Goal: Task Accomplishment & Management: Manage account settings

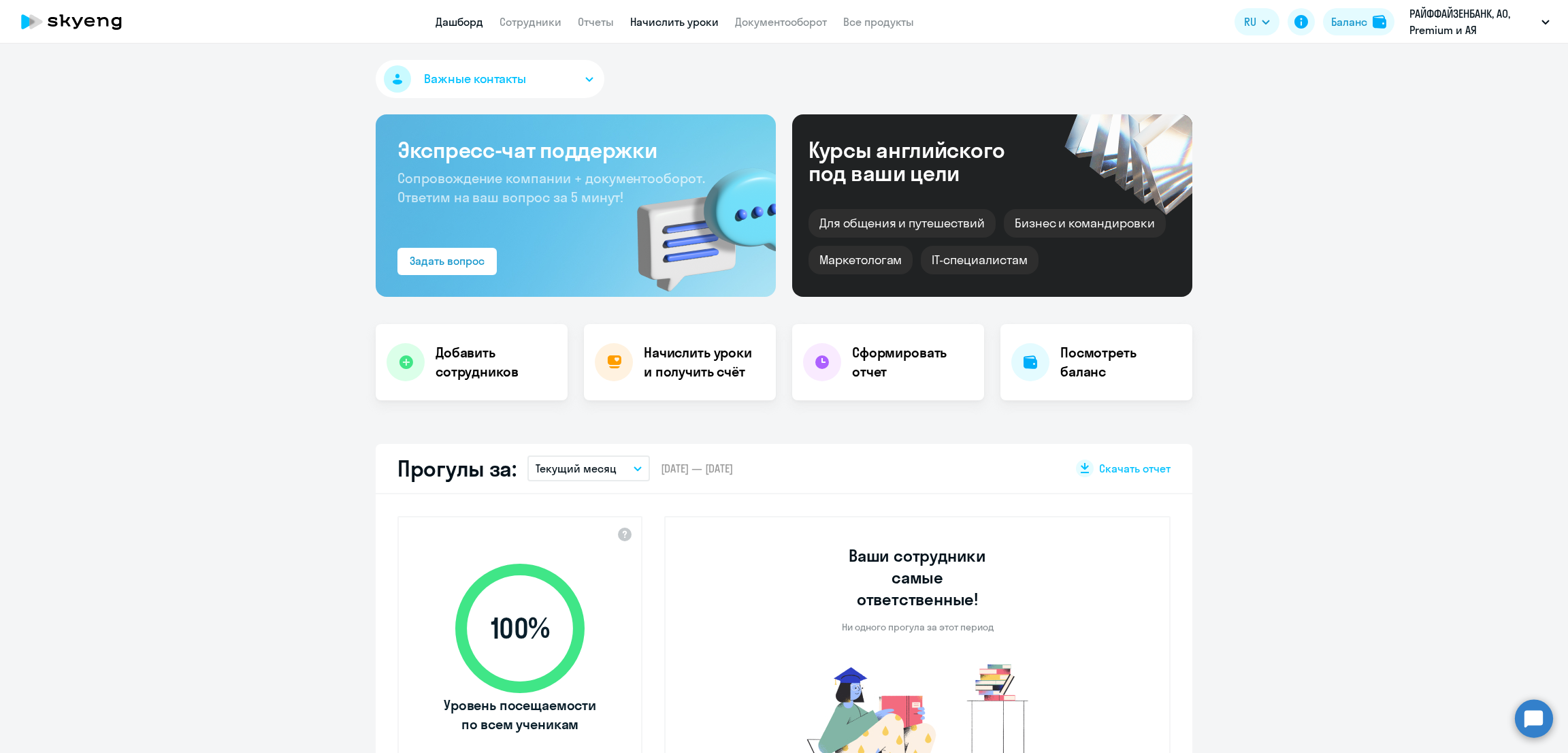
select select "30"
click at [681, 22] on link "Начислить уроки" at bounding box center [674, 21] width 89 height 13
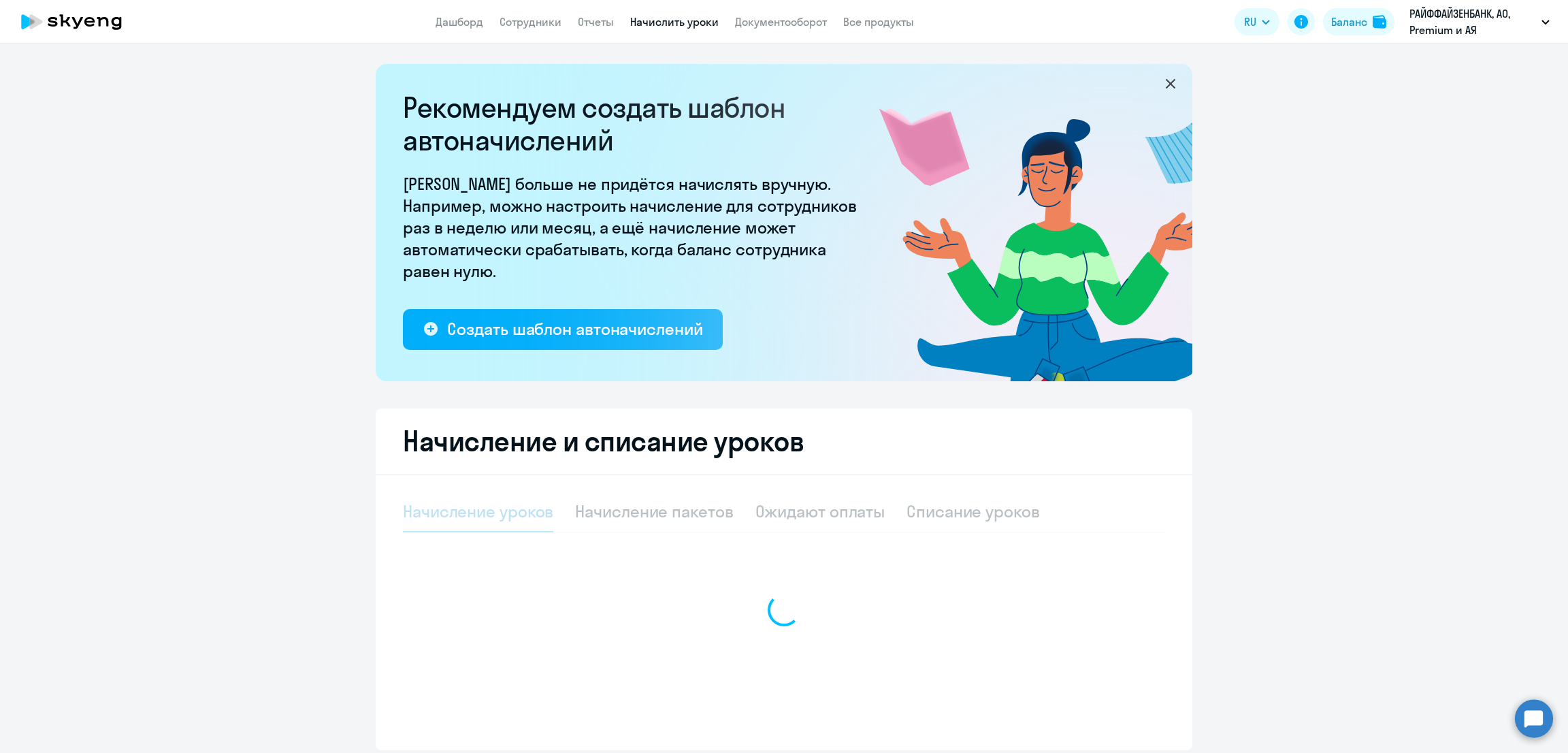
select select "10"
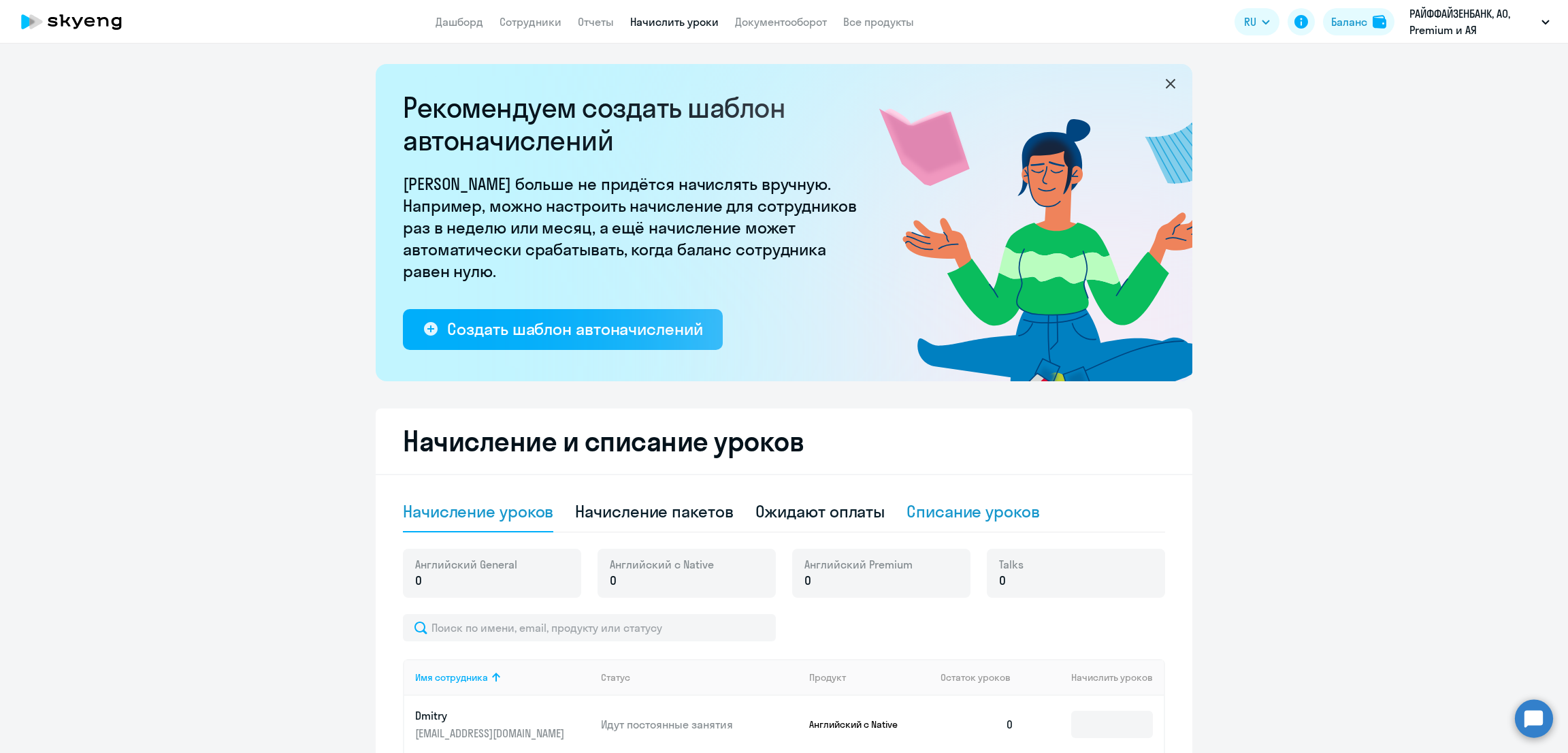
drag, startPoint x: 966, startPoint y: 509, endPoint x: 979, endPoint y: 509, distance: 13.0
click at [966, 508] on div "Списание уроков" at bounding box center [972, 511] width 133 height 22
select select "10"
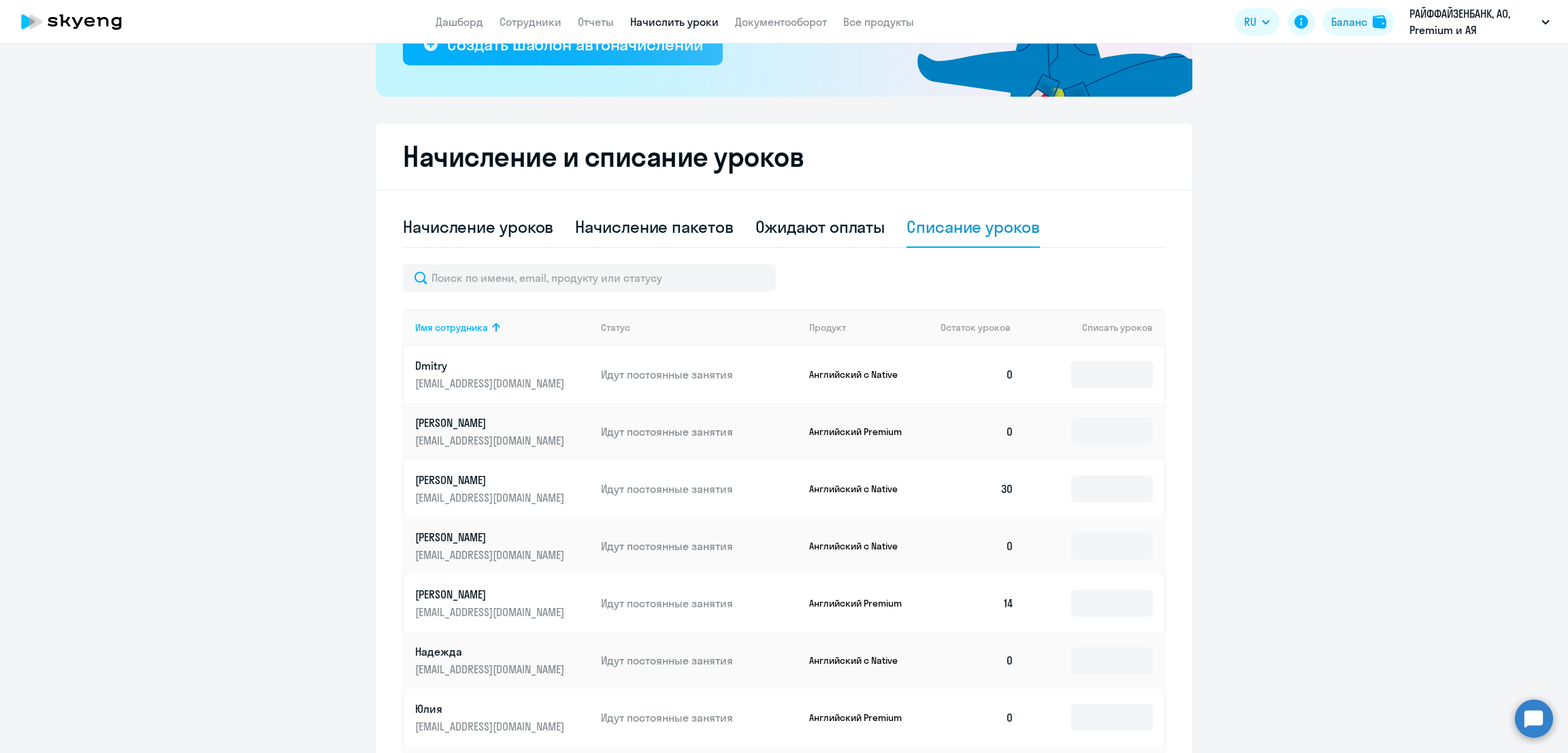
scroll to position [448, 0]
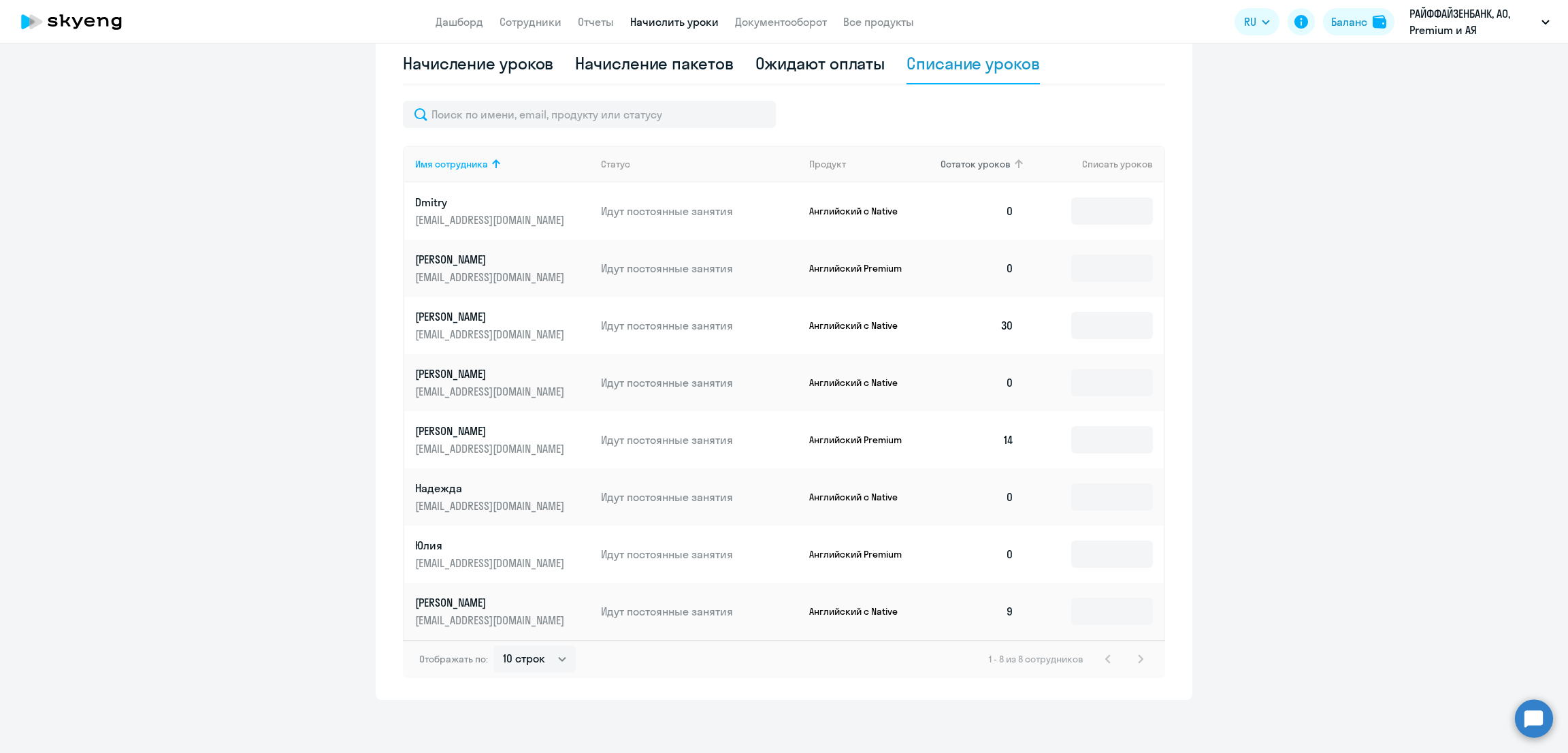
click at [975, 161] on span "Остаток уроков" at bounding box center [975, 164] width 70 height 13
click at [1100, 559] on input at bounding box center [1111, 554] width 82 height 27
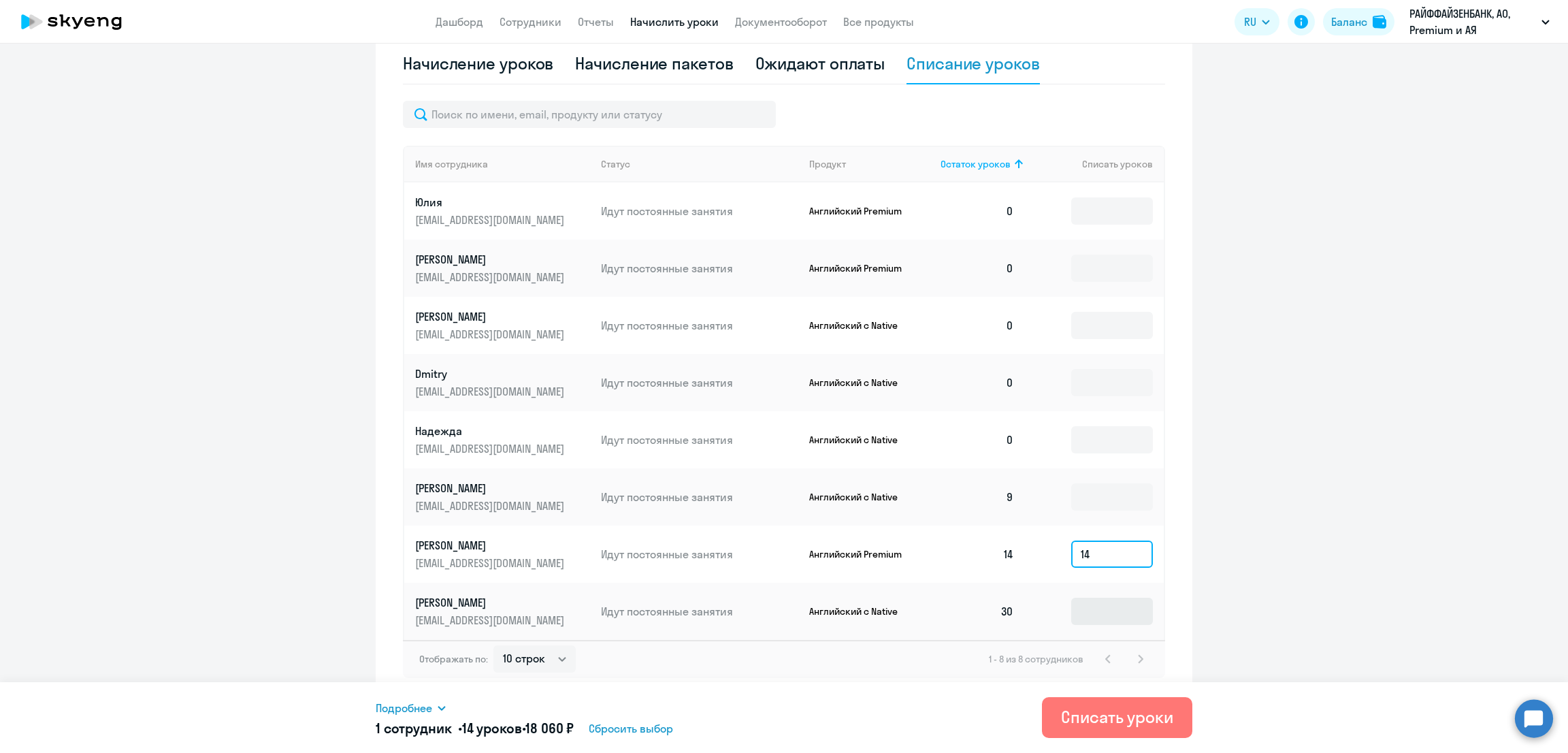
type input "14"
click at [1100, 610] on input at bounding box center [1111, 611] width 82 height 27
type input "30"
drag, startPoint x: 581, startPoint y: 727, endPoint x: 547, endPoint y: 719, distance: 34.9
click at [547, 719] on h5 "2 сотрудника • 44 урока • 77 760 ₽" at bounding box center [476, 728] width 201 height 19
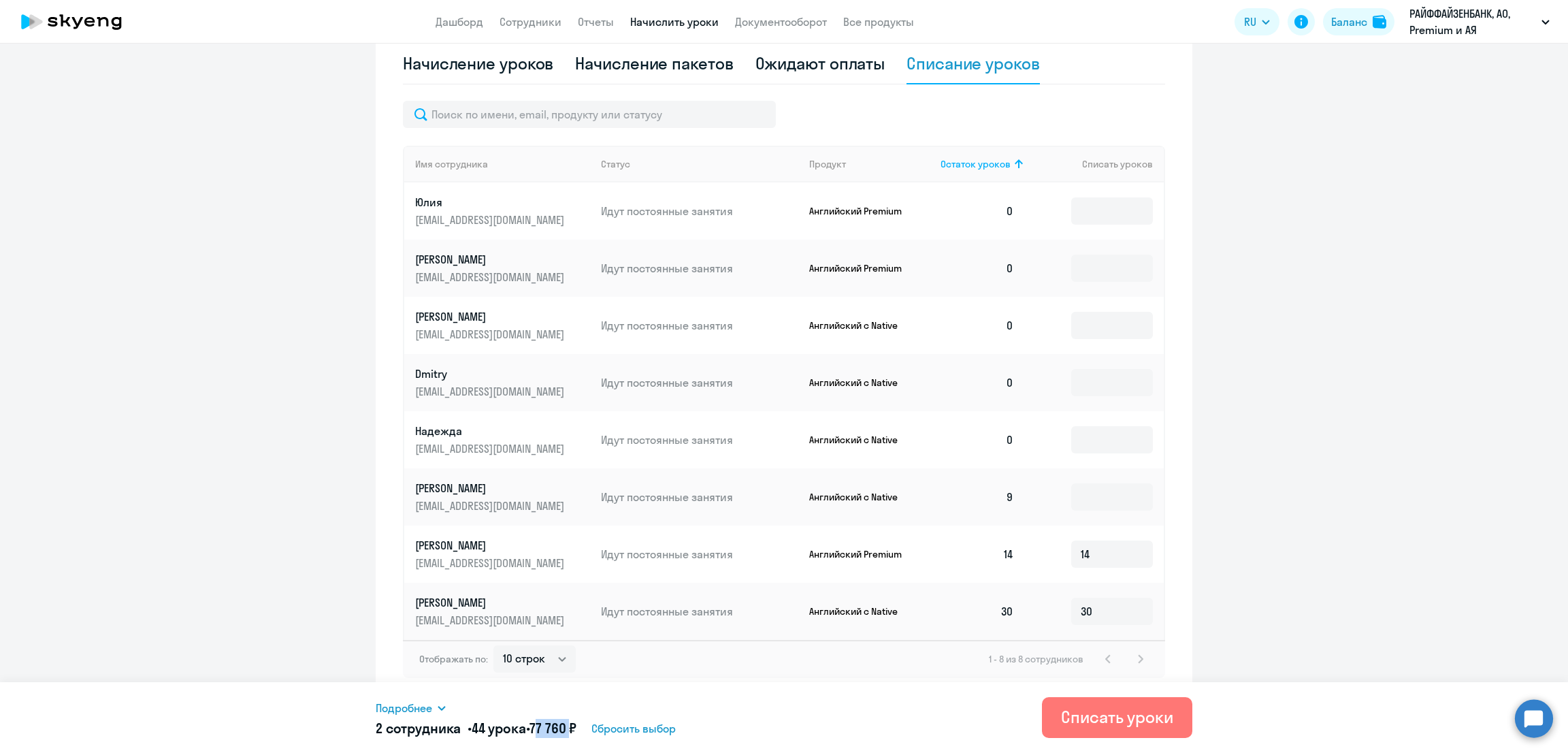
copy span "77 760"
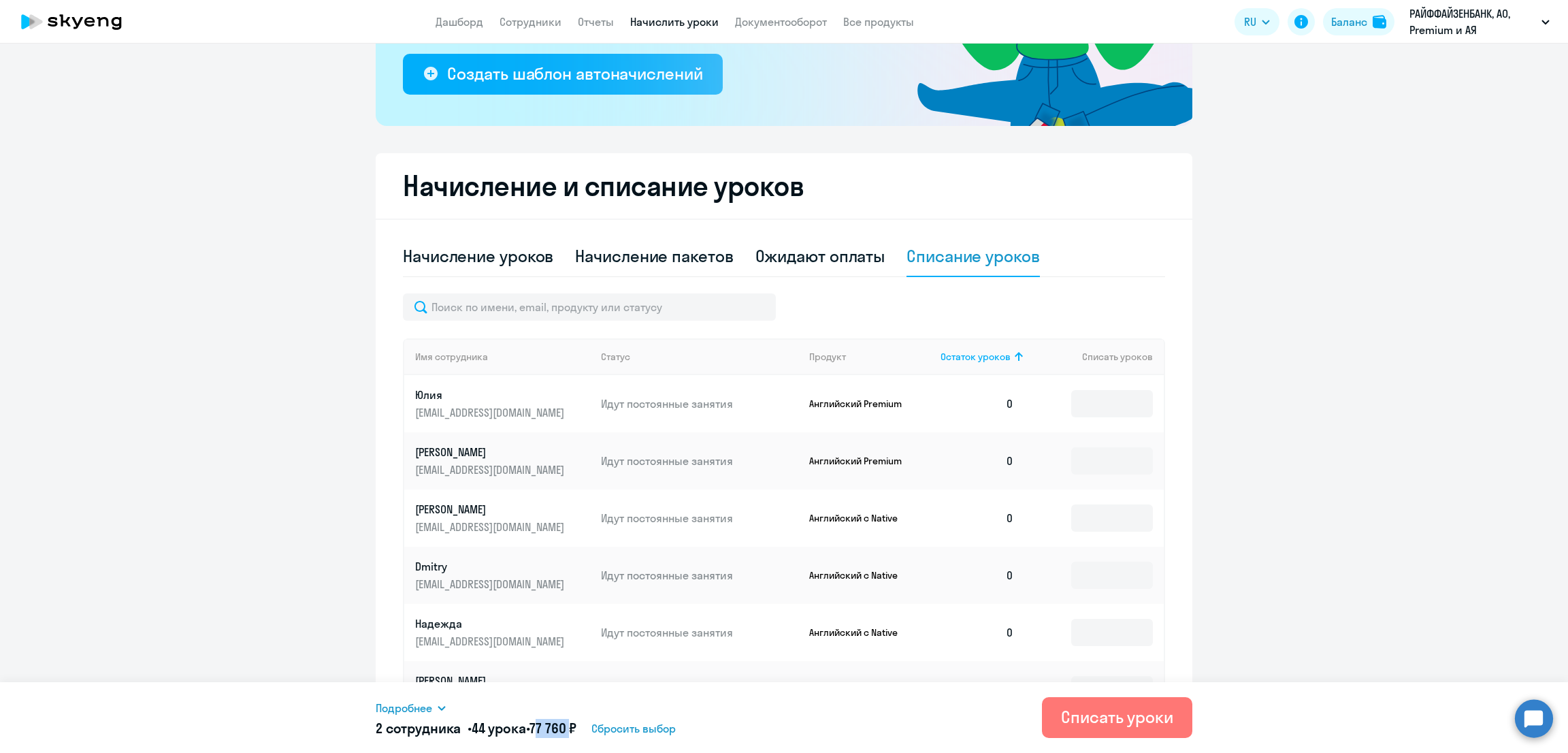
scroll to position [108, 0]
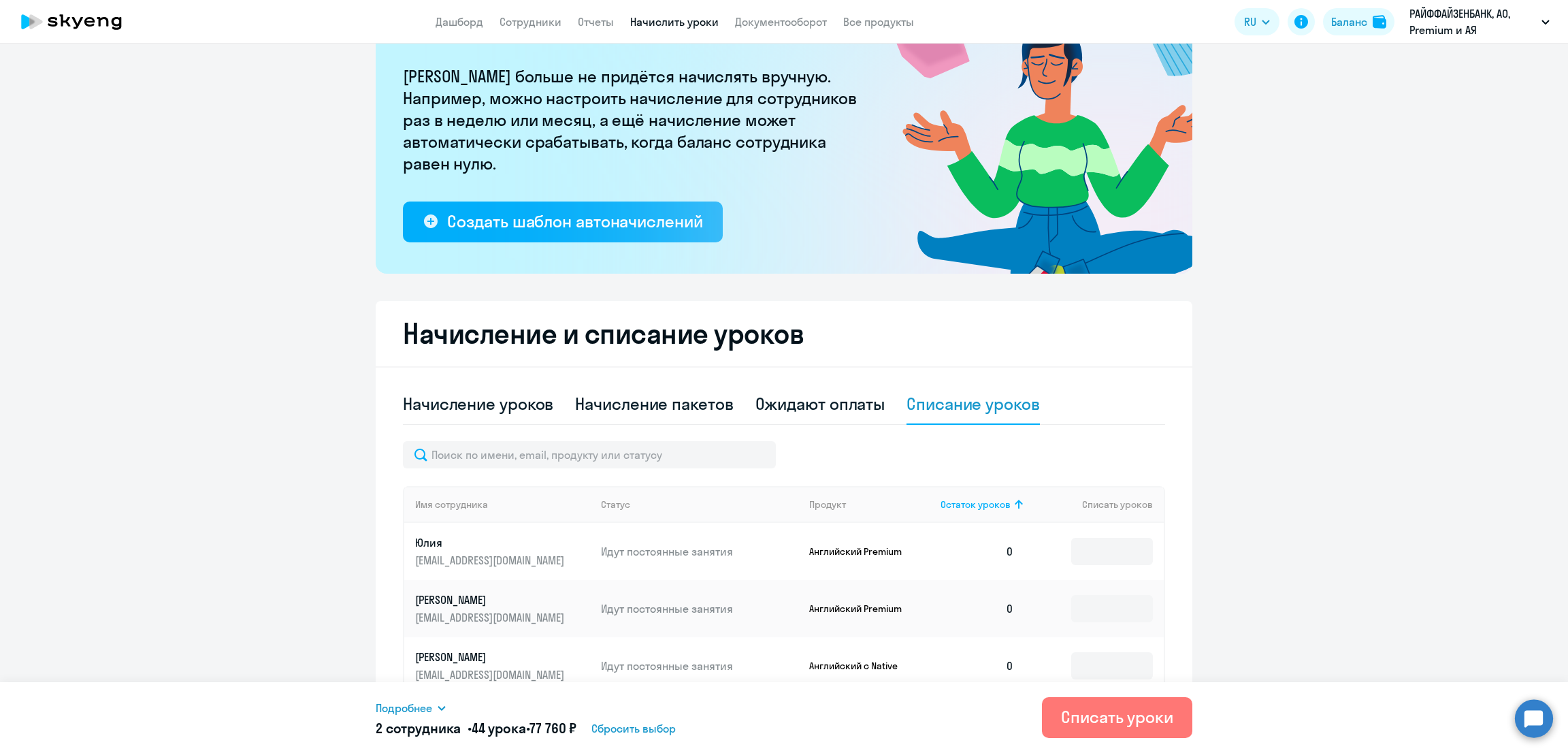
click at [526, 13] on app-header "Дашборд Сотрудники Отчеты Начислить уроки Документооборот Все продукты Дашборд …" at bounding box center [784, 22] width 1568 height 43
click at [524, 20] on link "Сотрудники" at bounding box center [530, 21] width 62 height 13
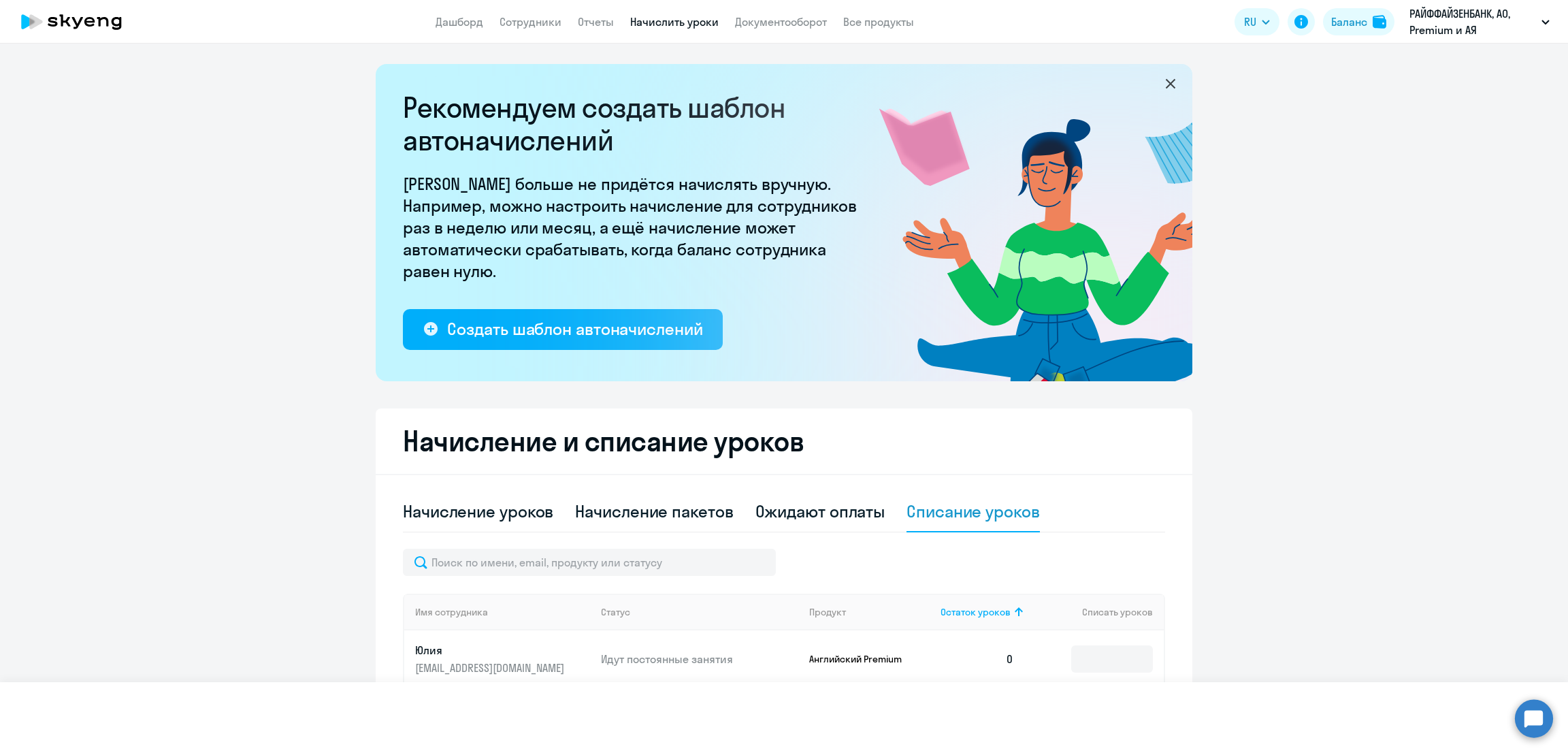
select select "30"
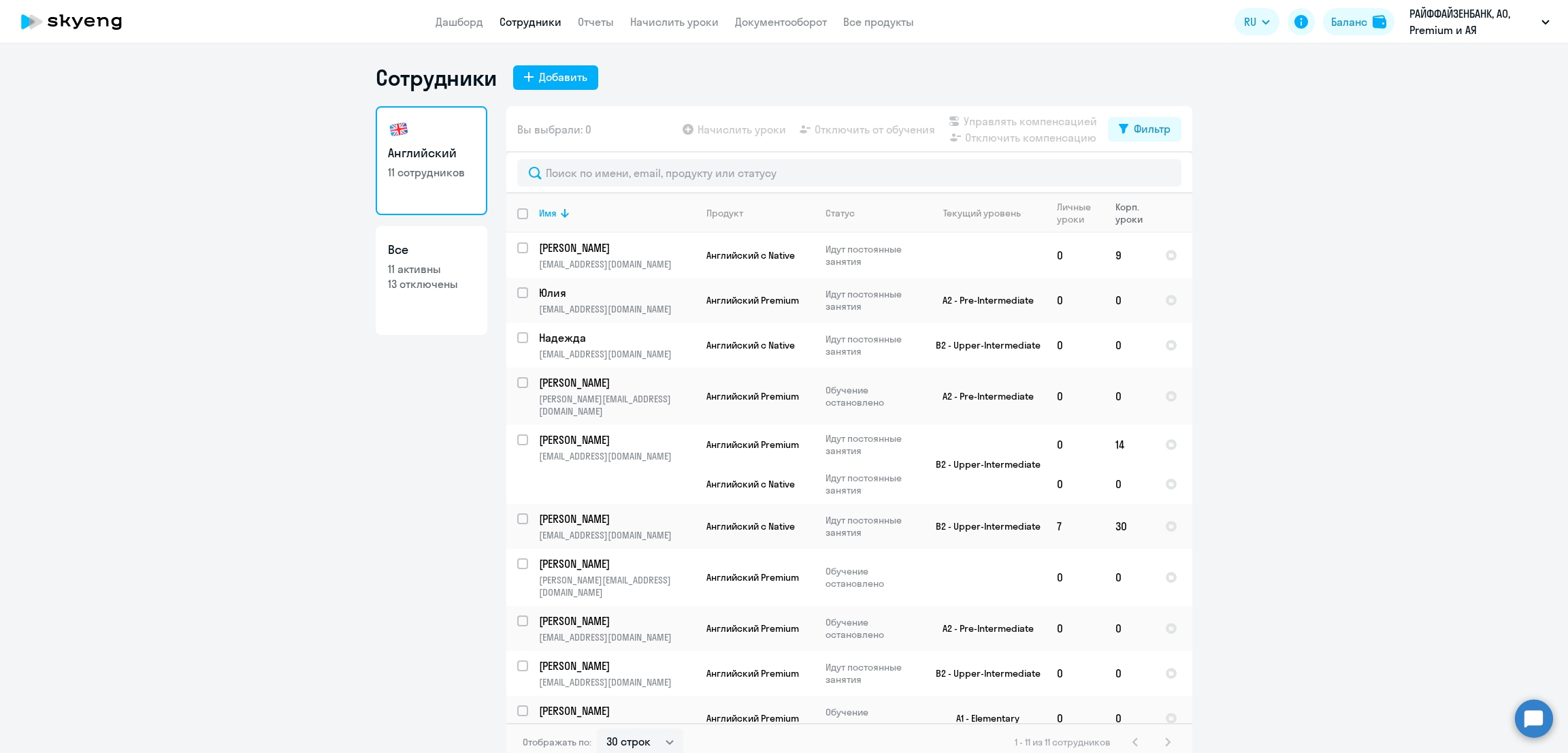
click at [1125, 216] on div "Корп. уроки" at bounding box center [1134, 213] width 38 height 24
click at [659, 21] on link "Начислить уроки" at bounding box center [674, 21] width 89 height 13
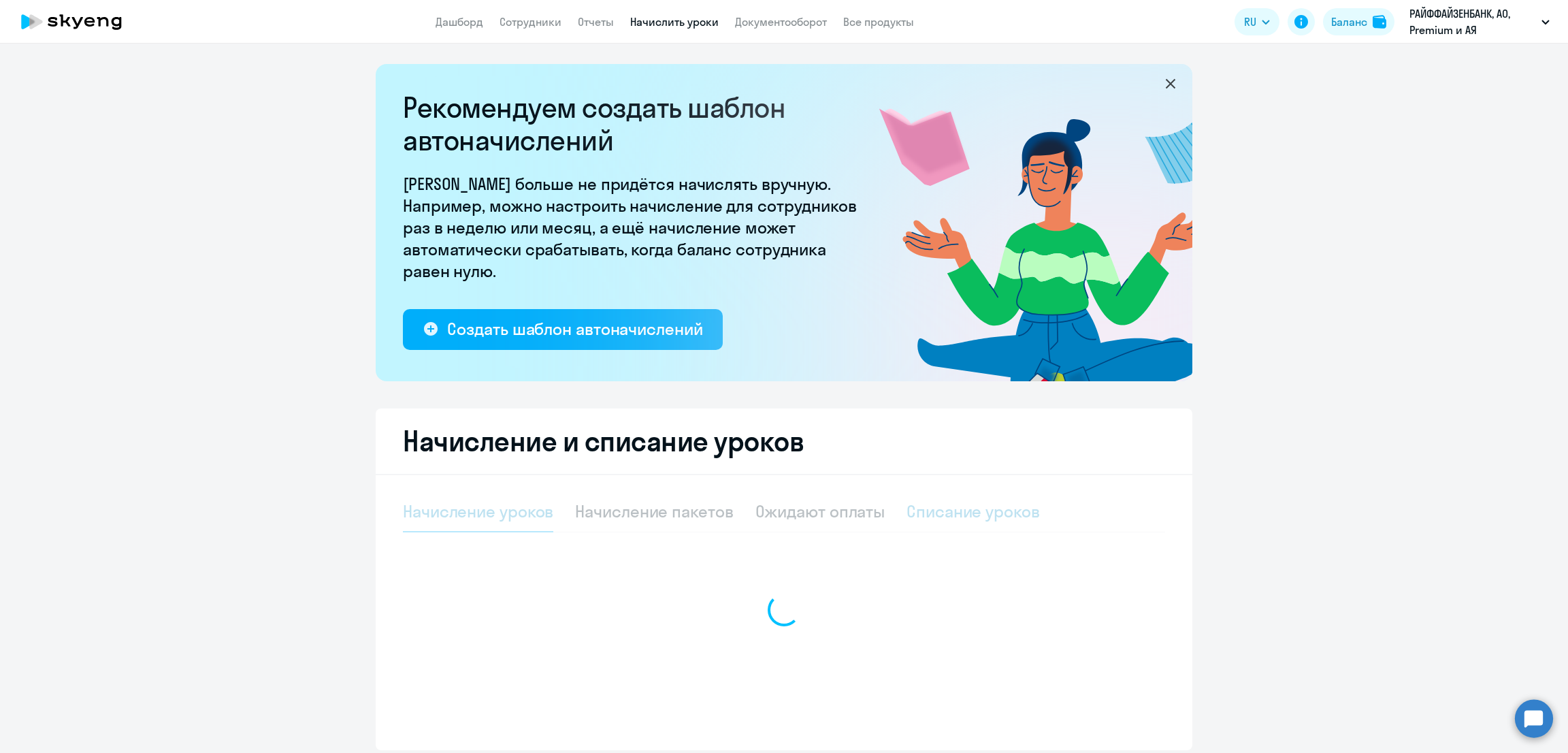
select select "10"
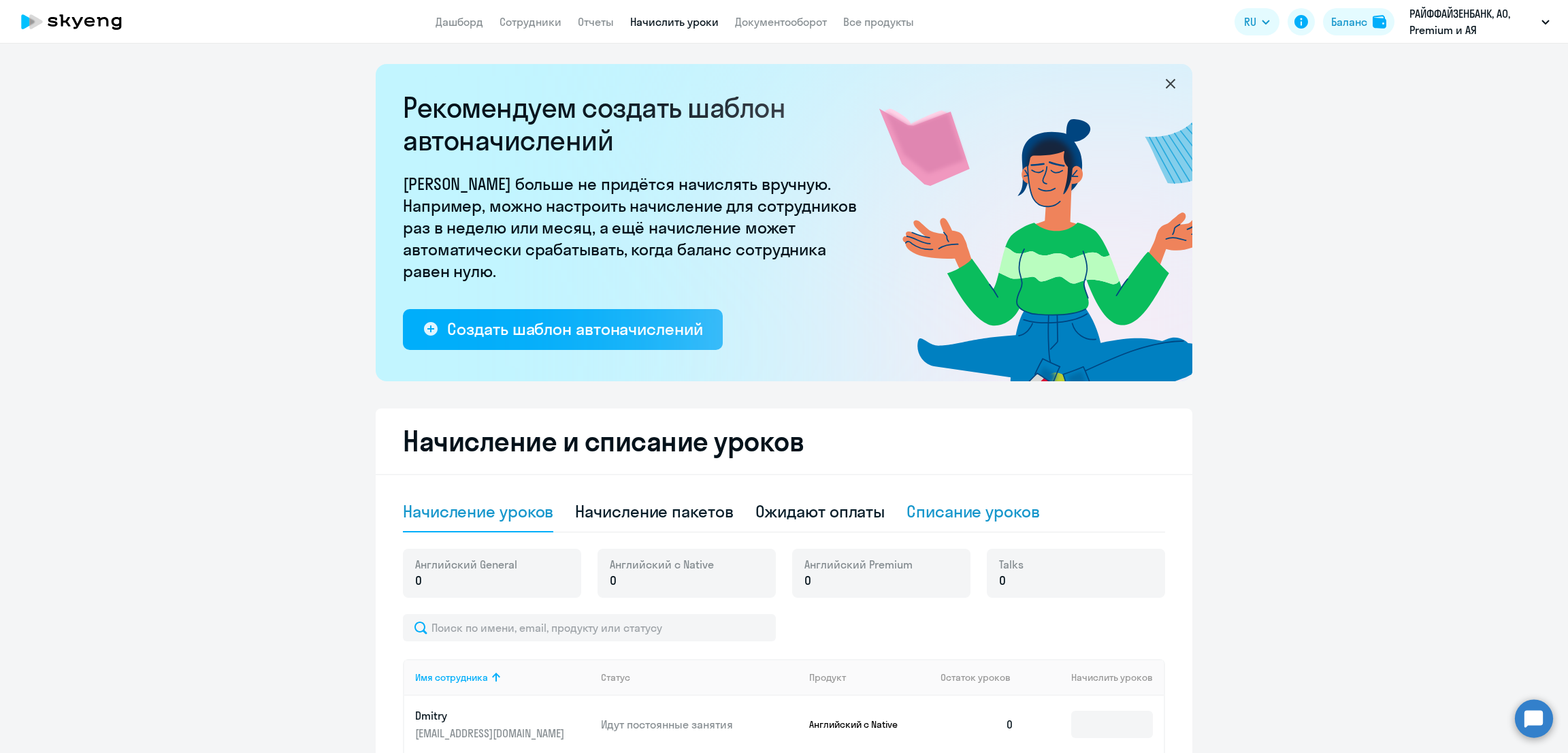
click at [966, 520] on div "Списание уроков" at bounding box center [972, 511] width 133 height 22
select select "10"
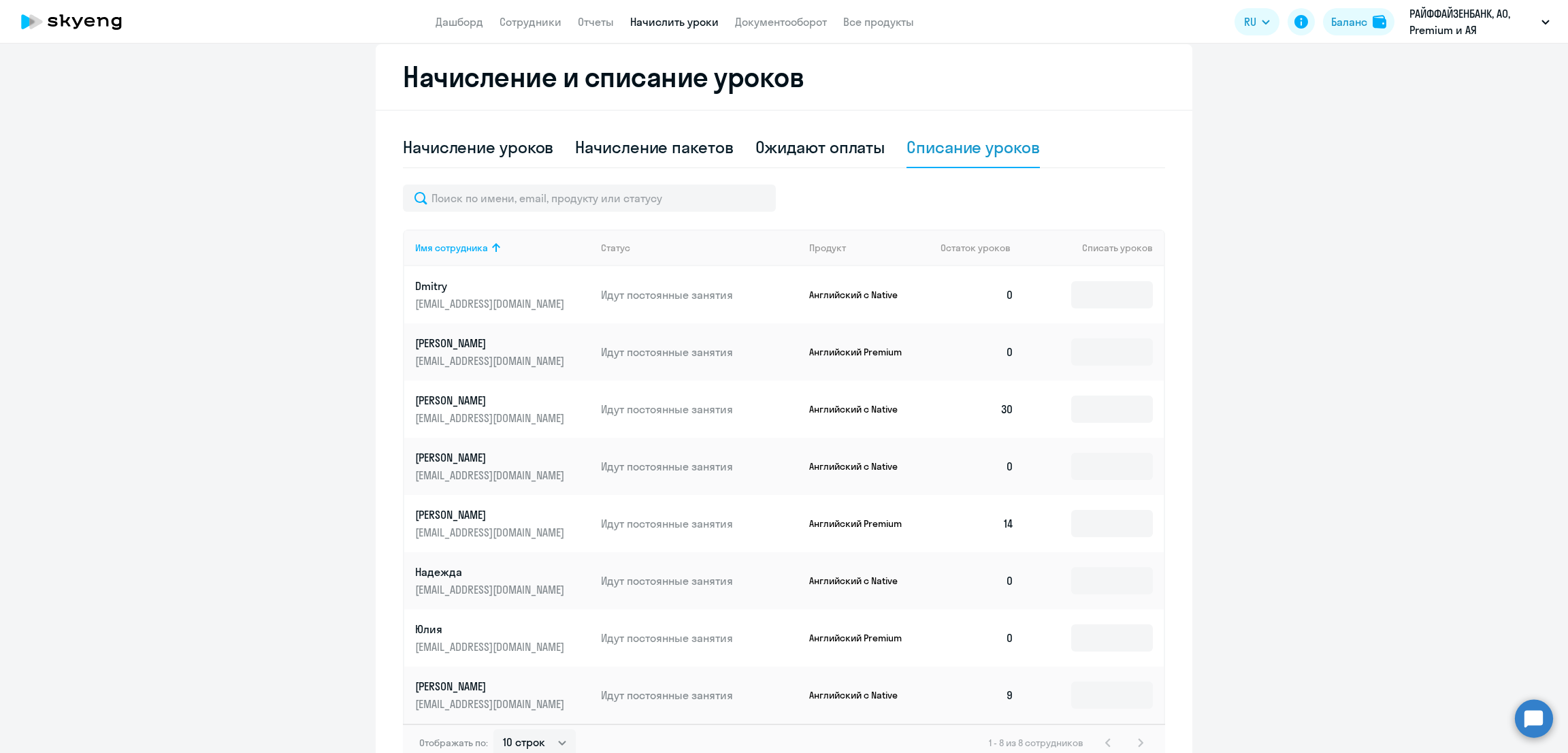
scroll to position [448, 0]
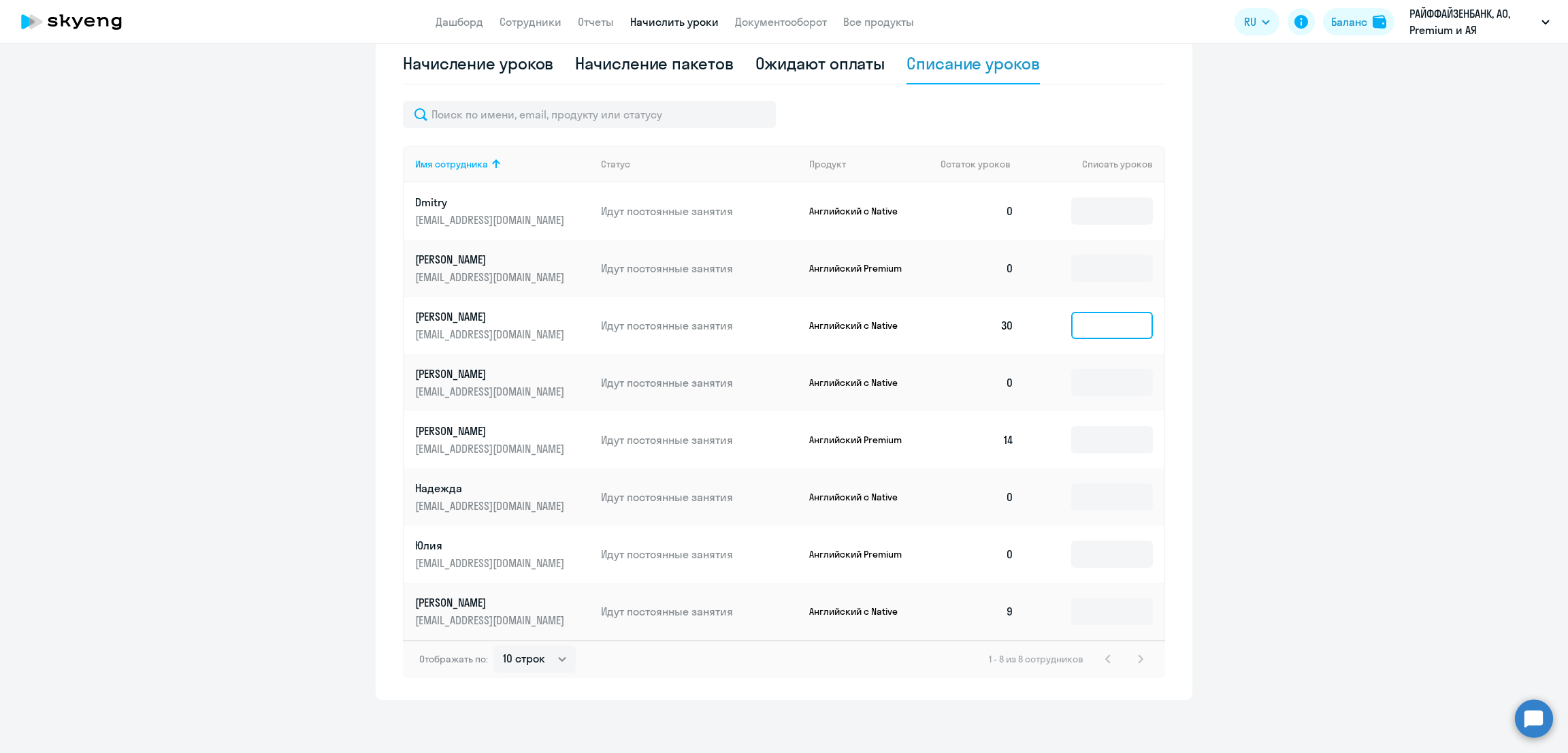
click at [1101, 335] on input at bounding box center [1111, 325] width 82 height 27
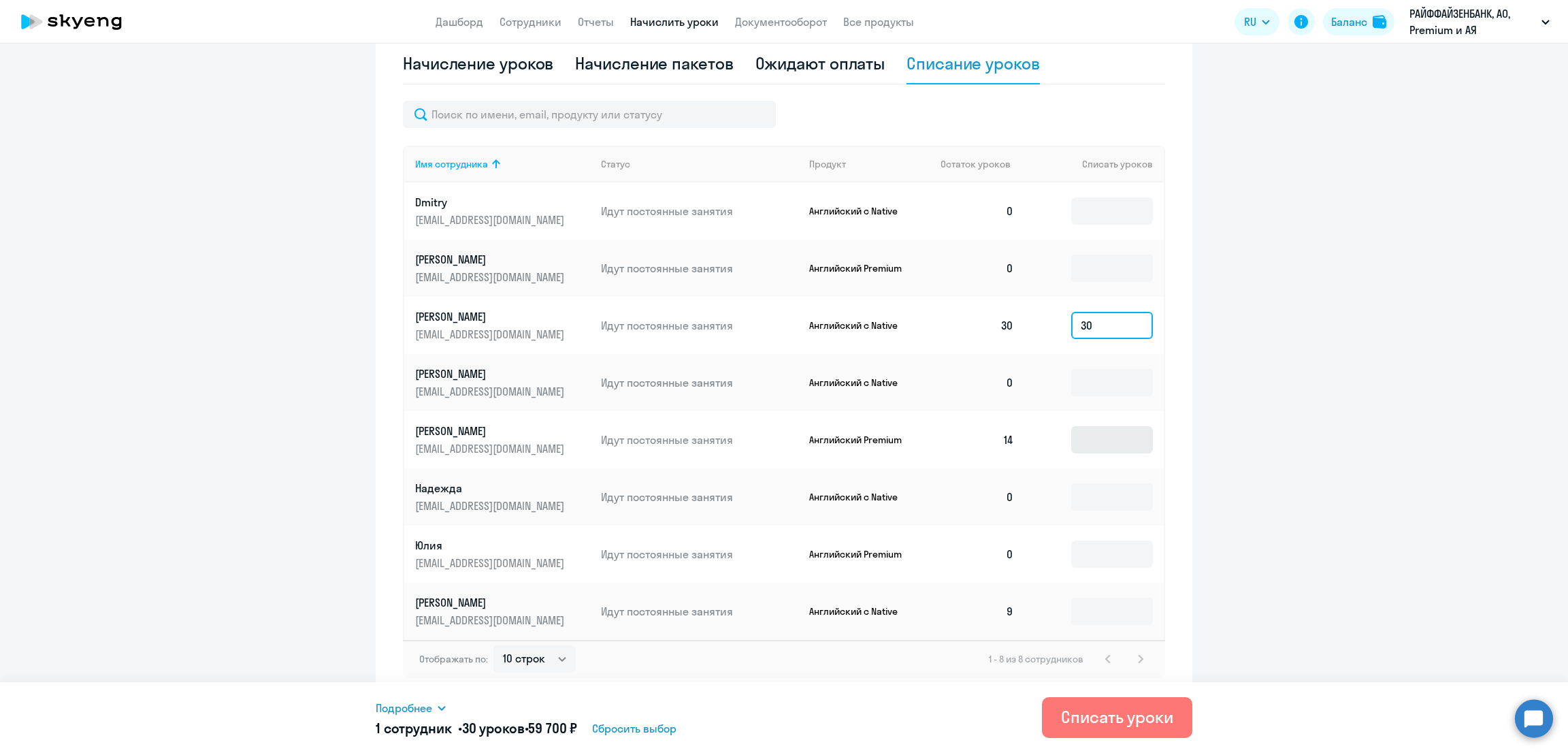
type input "30"
click at [1092, 443] on input at bounding box center [1111, 439] width 82 height 27
type input "14"
click at [1114, 611] on input at bounding box center [1111, 611] width 82 height 27
type input "9"
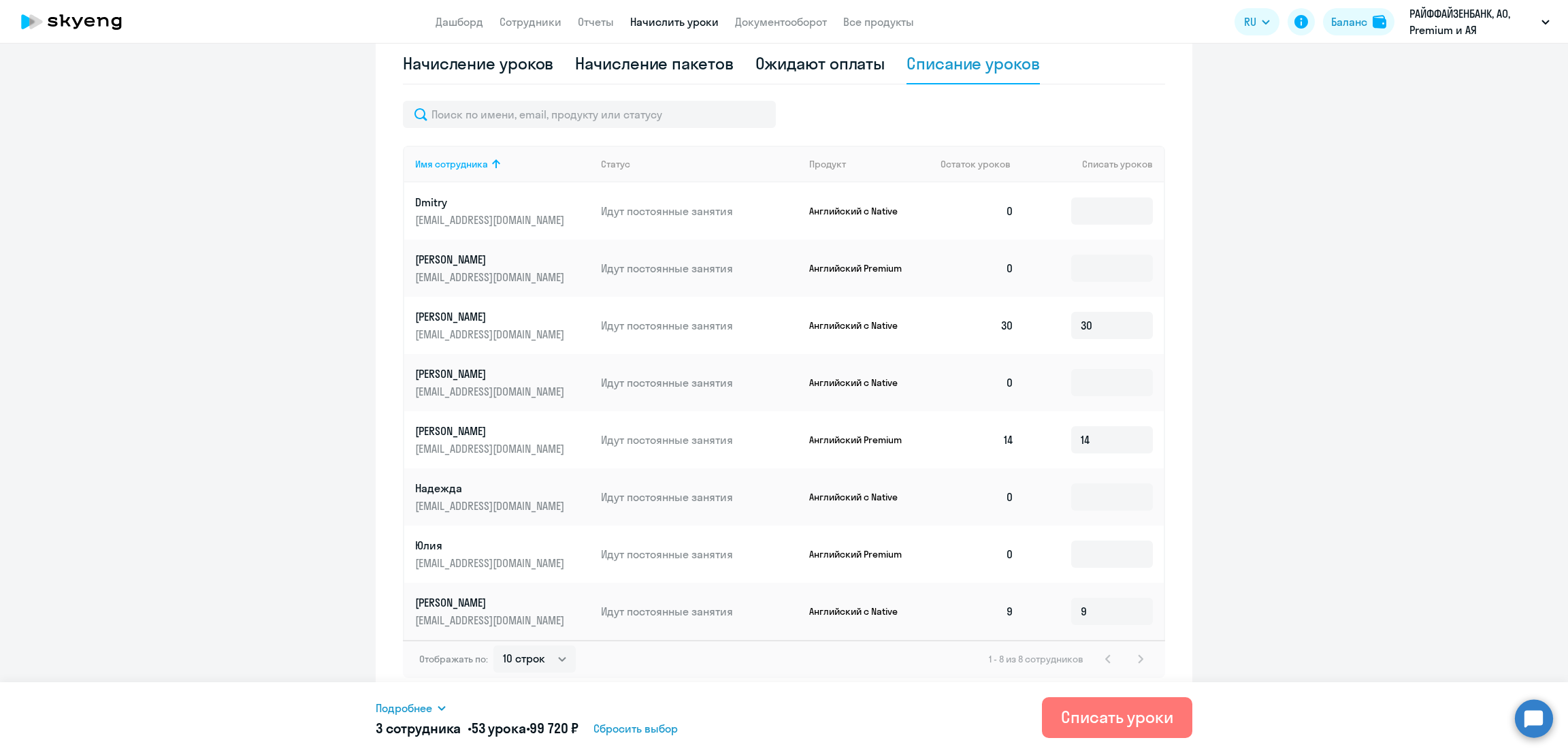
drag, startPoint x: 594, startPoint y: 728, endPoint x: 546, endPoint y: 725, distance: 48.1
click at [546, 725] on h5 "3 сотрудника • 53 урока • 99 720 ₽" at bounding box center [477, 728] width 202 height 19
copy span "99 720 ₽"
click at [512, 26] on link "Сотрудники" at bounding box center [530, 21] width 62 height 13
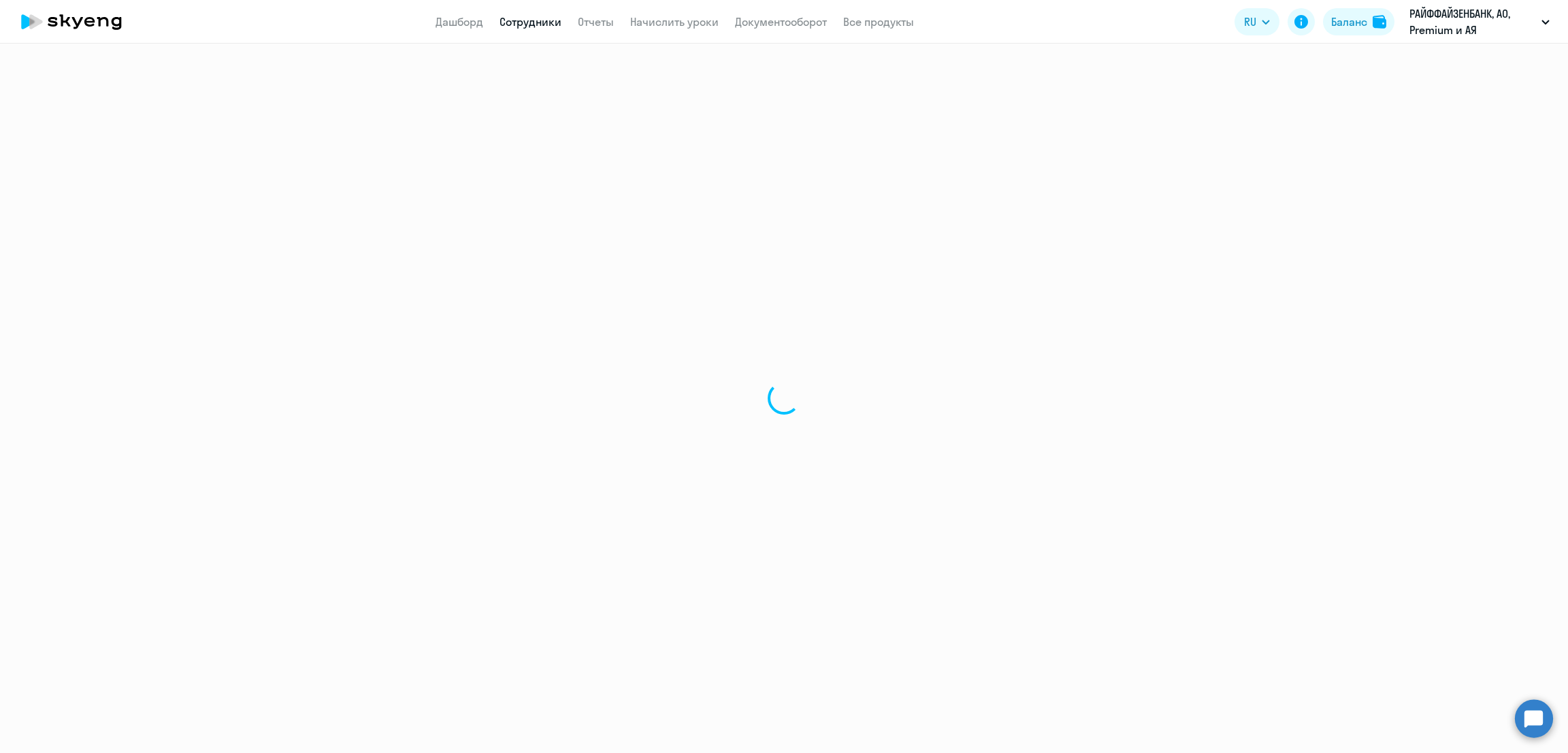
select select "30"
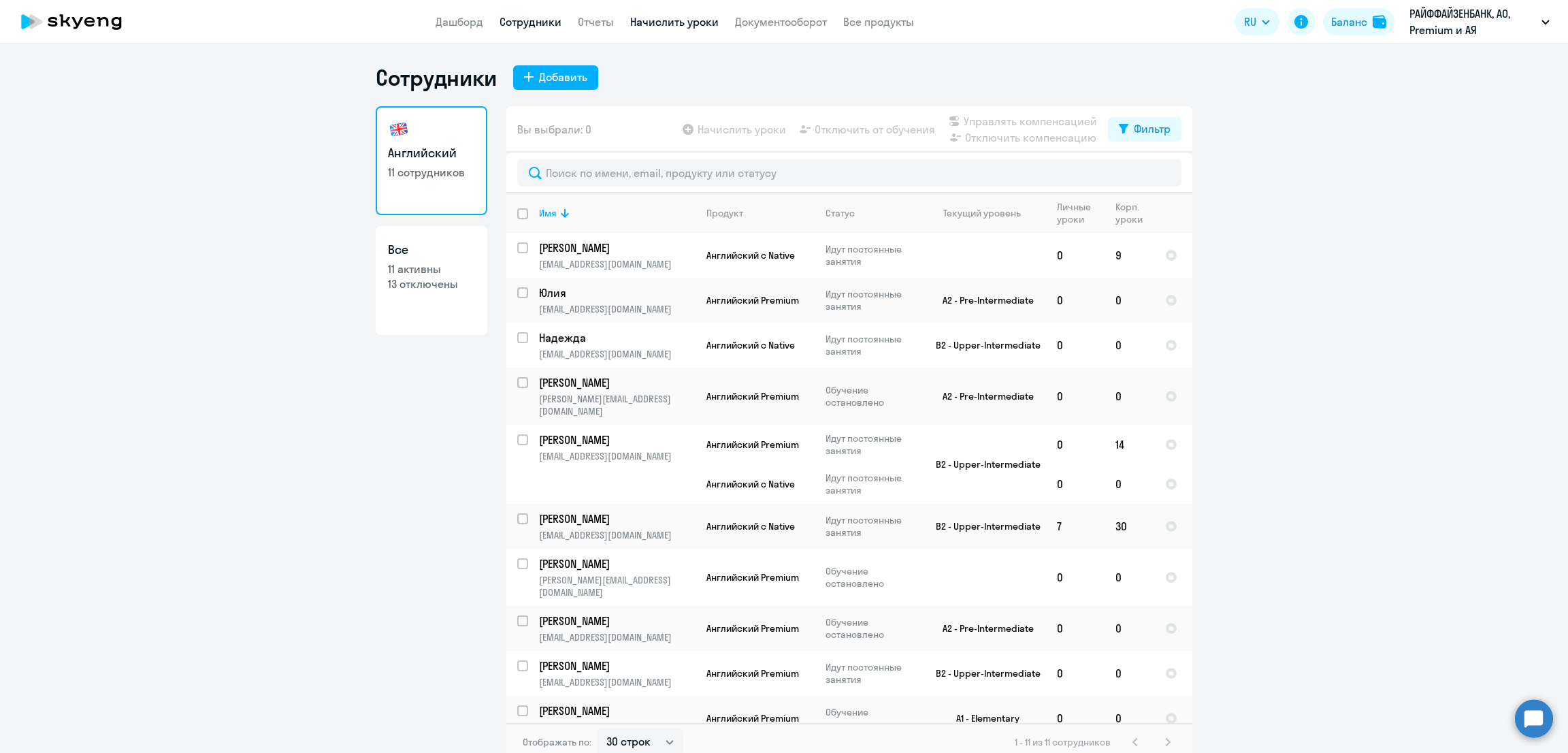
click at [683, 22] on link "Начислить уроки" at bounding box center [674, 21] width 89 height 13
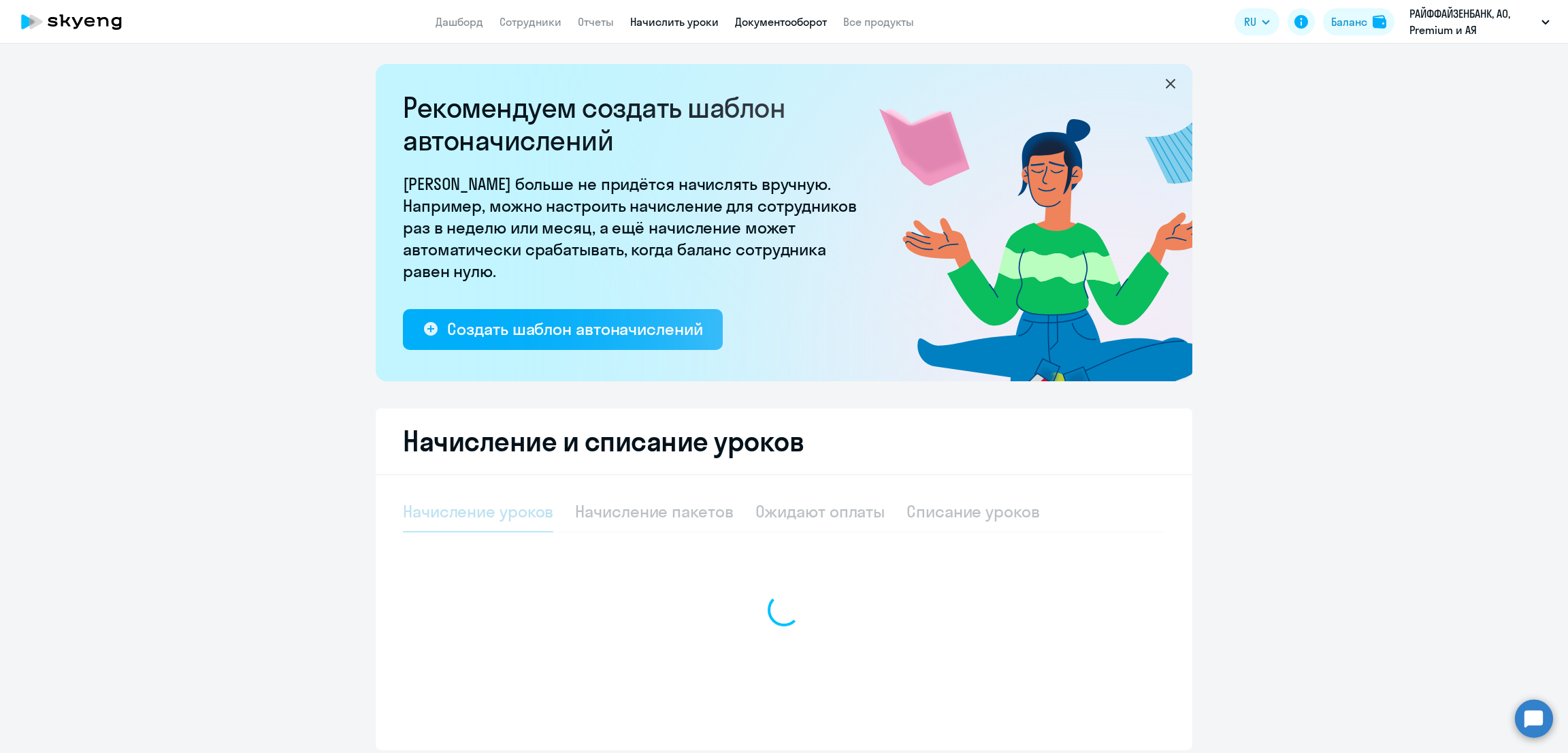
select select "10"
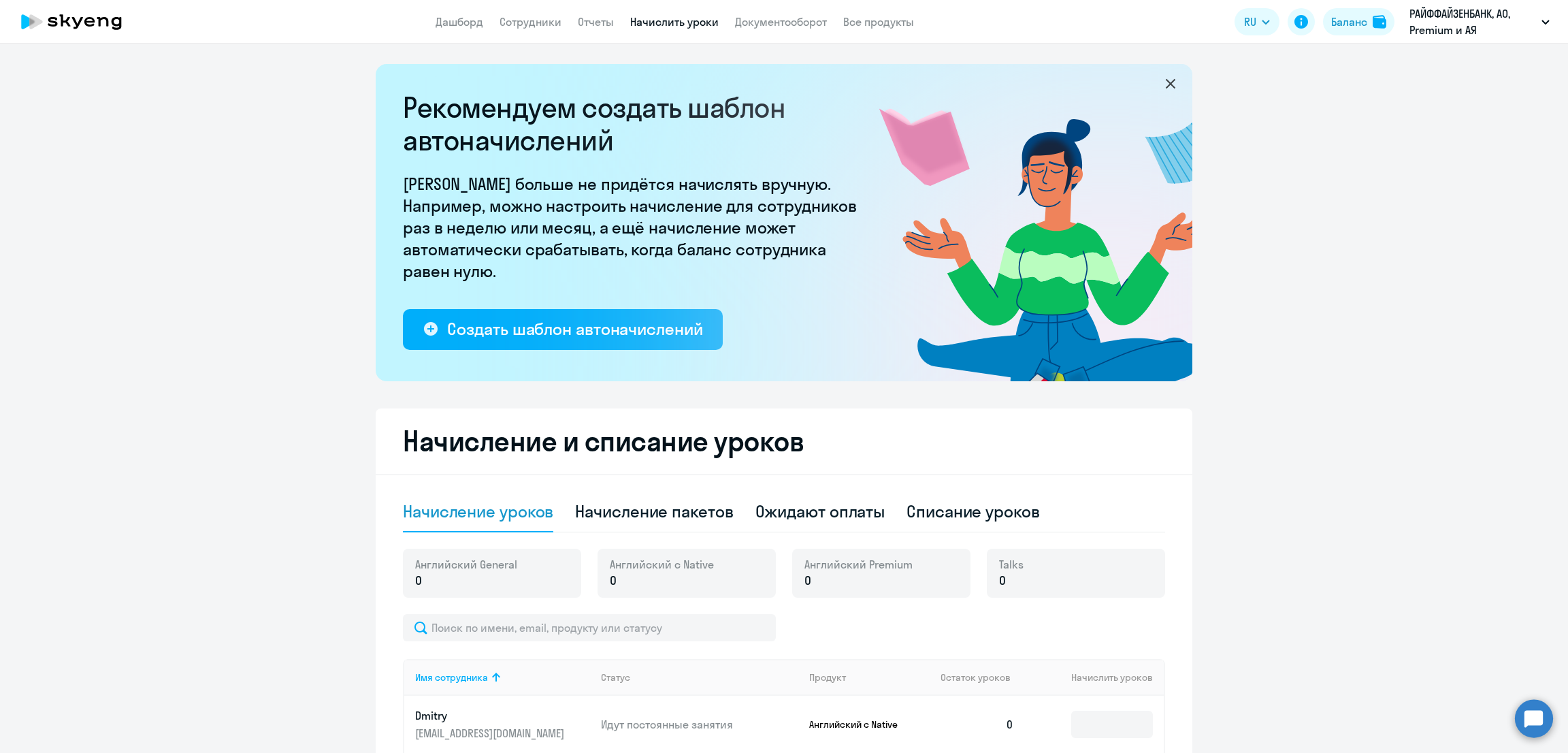
drag, startPoint x: 949, startPoint y: 508, endPoint x: 1102, endPoint y: 515, distance: 153.2
click at [952, 511] on div "Списание уроков" at bounding box center [972, 511] width 133 height 22
select select "10"
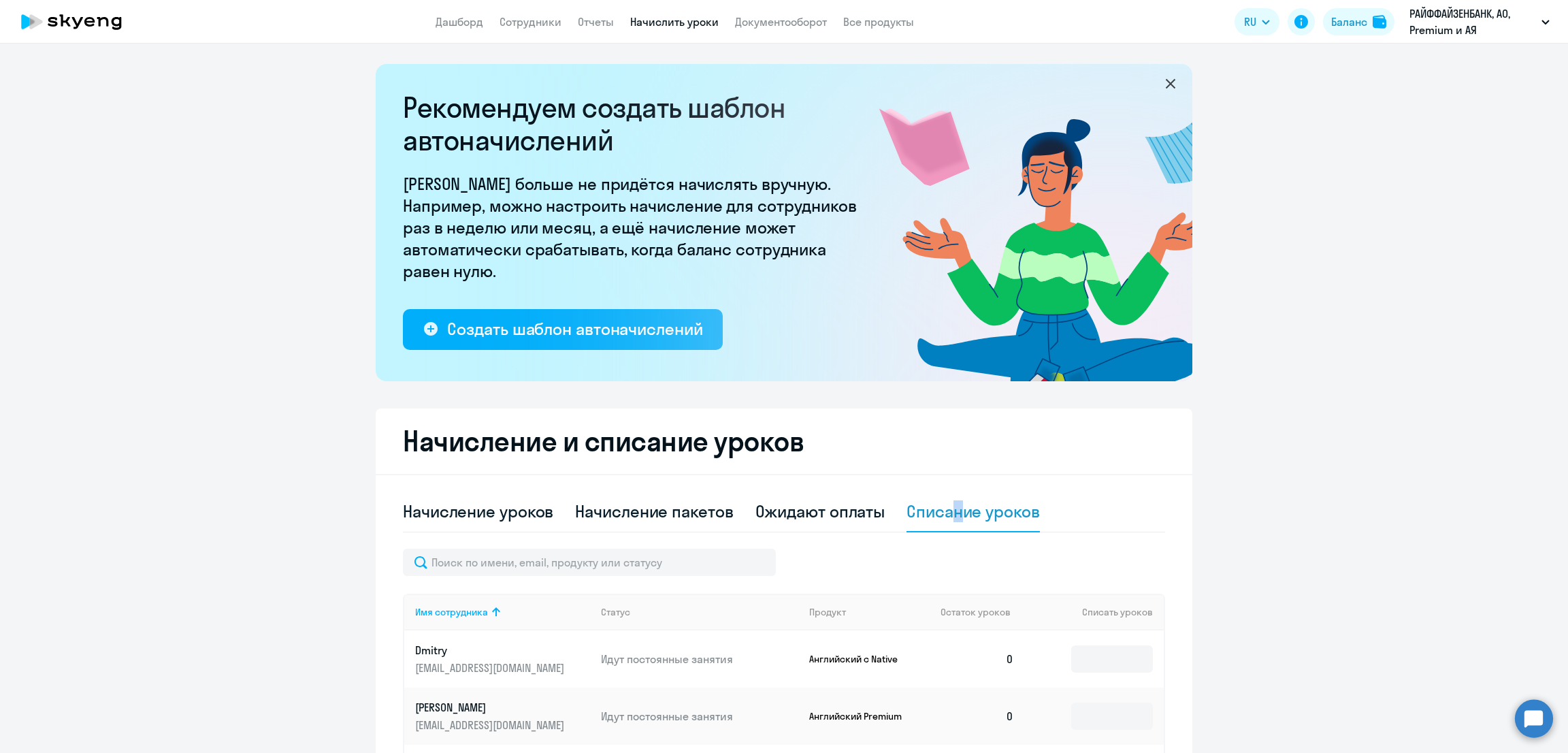
scroll to position [340, 0]
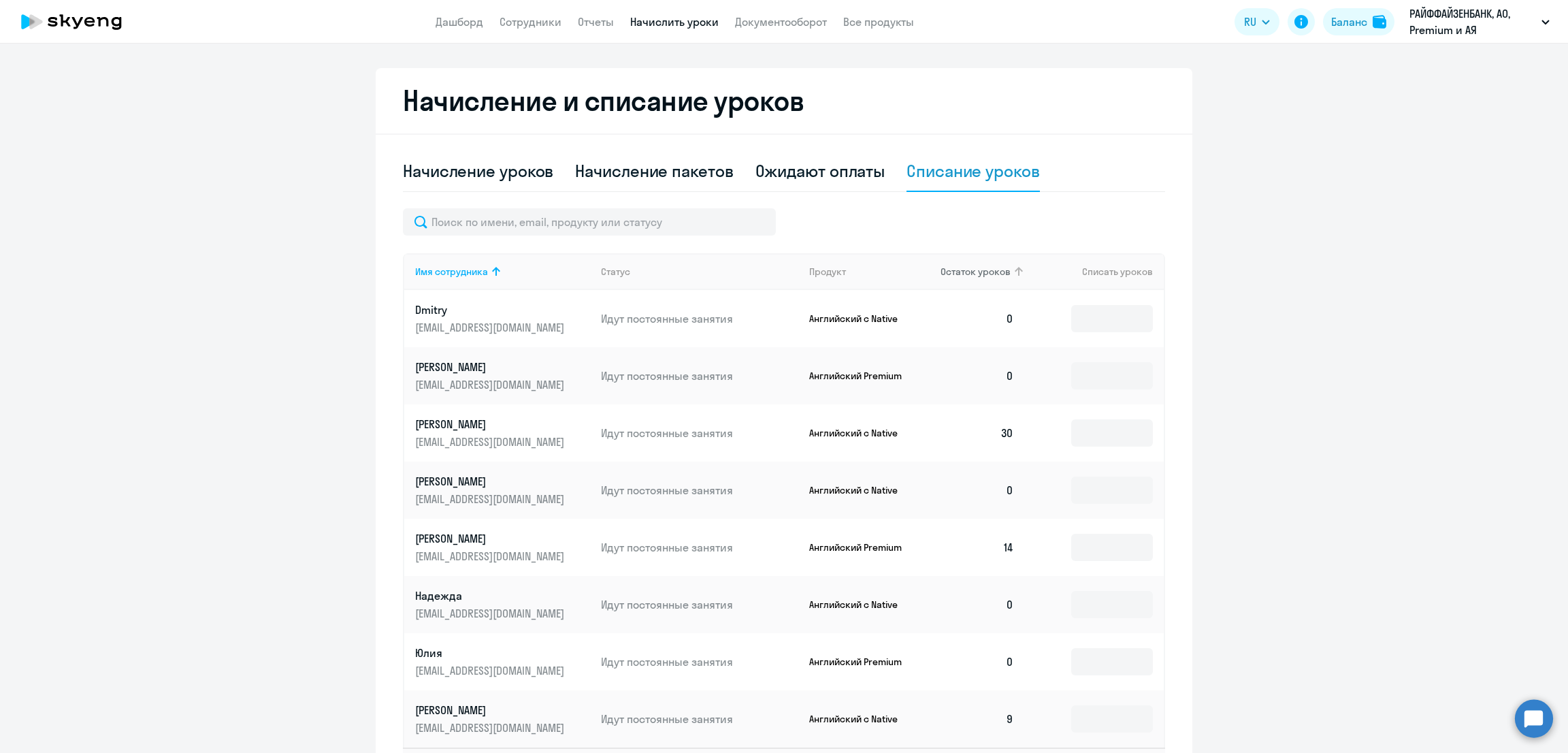
click at [969, 271] on span "Остаток уроков" at bounding box center [975, 272] width 70 height 13
click at [971, 268] on span "Остаток уроков" at bounding box center [975, 272] width 70 height 13
